Goal: Obtain resource: Obtain resource

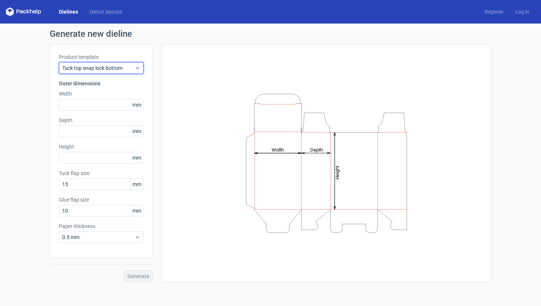
click at [92, 68] on span "Tuck top snap lock bottom" at bounding box center [98, 67] width 72 height 7
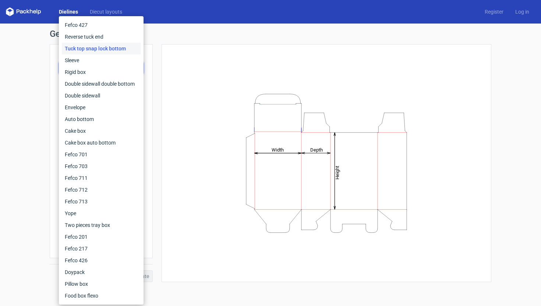
click at [10, 138] on div "Generate new dieline Product template Tuck top snap lock bottom Outer dimension…" at bounding box center [270, 156] width 541 height 265
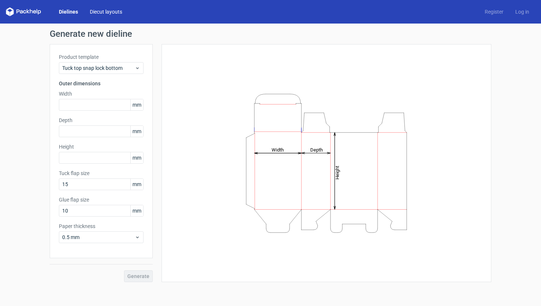
click at [102, 11] on link "Diecut layouts" at bounding box center [106, 11] width 44 height 7
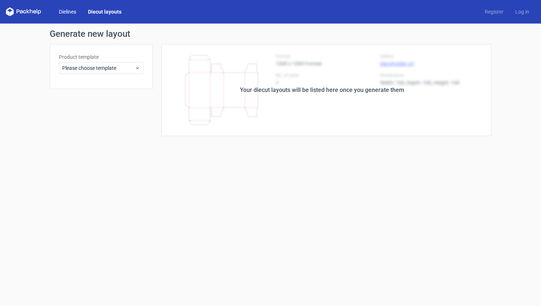
click at [71, 11] on link "Dielines" at bounding box center [67, 11] width 29 height 7
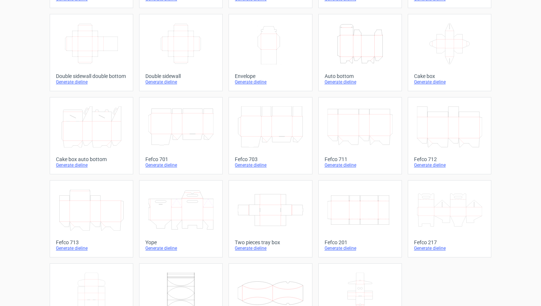
scroll to position [154, 0]
